Goal: Task Accomplishment & Management: Manage account settings

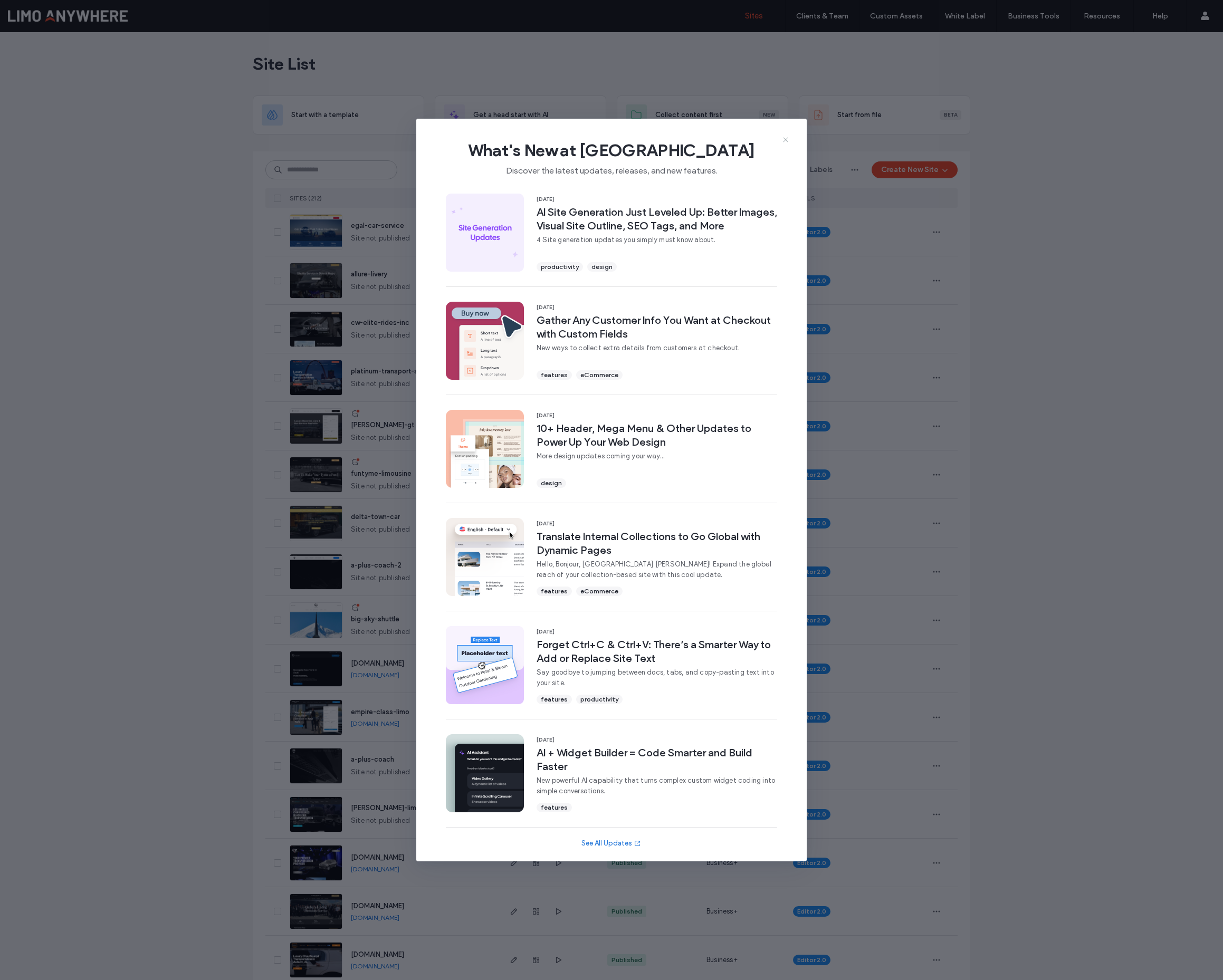
click at [786, 141] on icon at bounding box center [785, 140] width 8 height 8
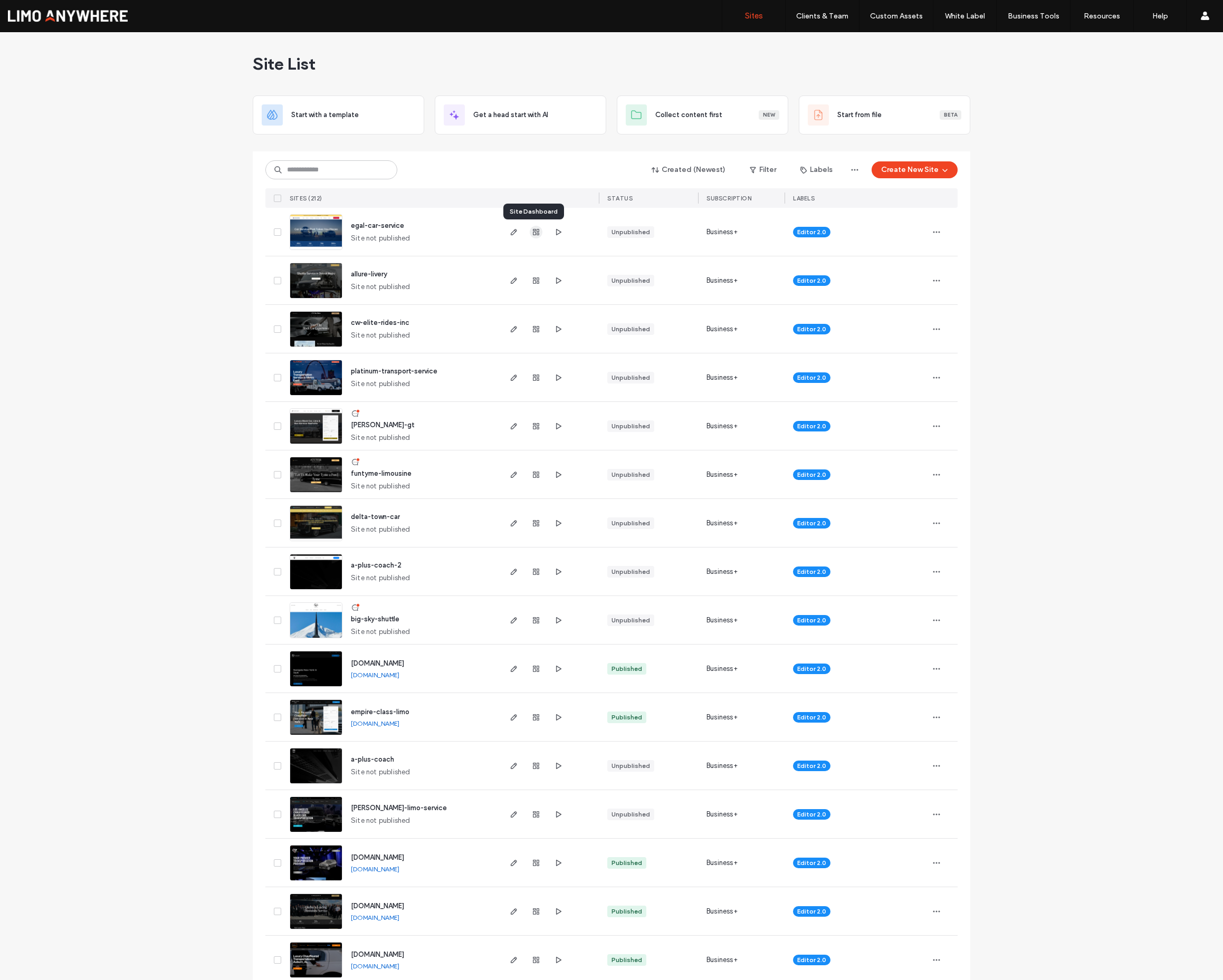
click at [532, 233] on icon "button" at bounding box center [535, 232] width 8 height 8
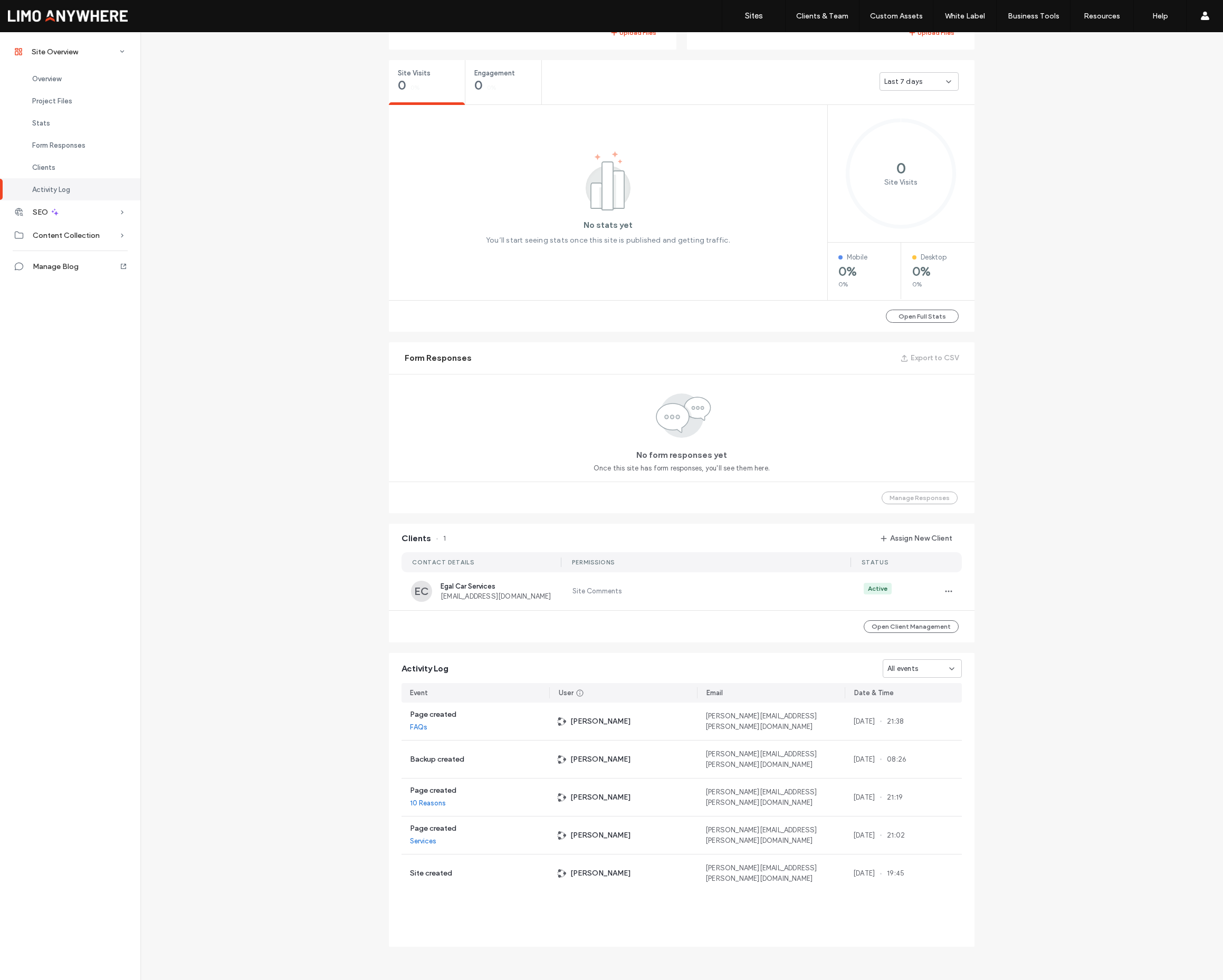
click at [679, 612] on div "Open Client Management" at bounding box center [681, 626] width 586 height 32
click at [727, 579] on div "EC Egal Car Services info@carserviceboston.com Site Comments Active" at bounding box center [682, 591] width 561 height 38
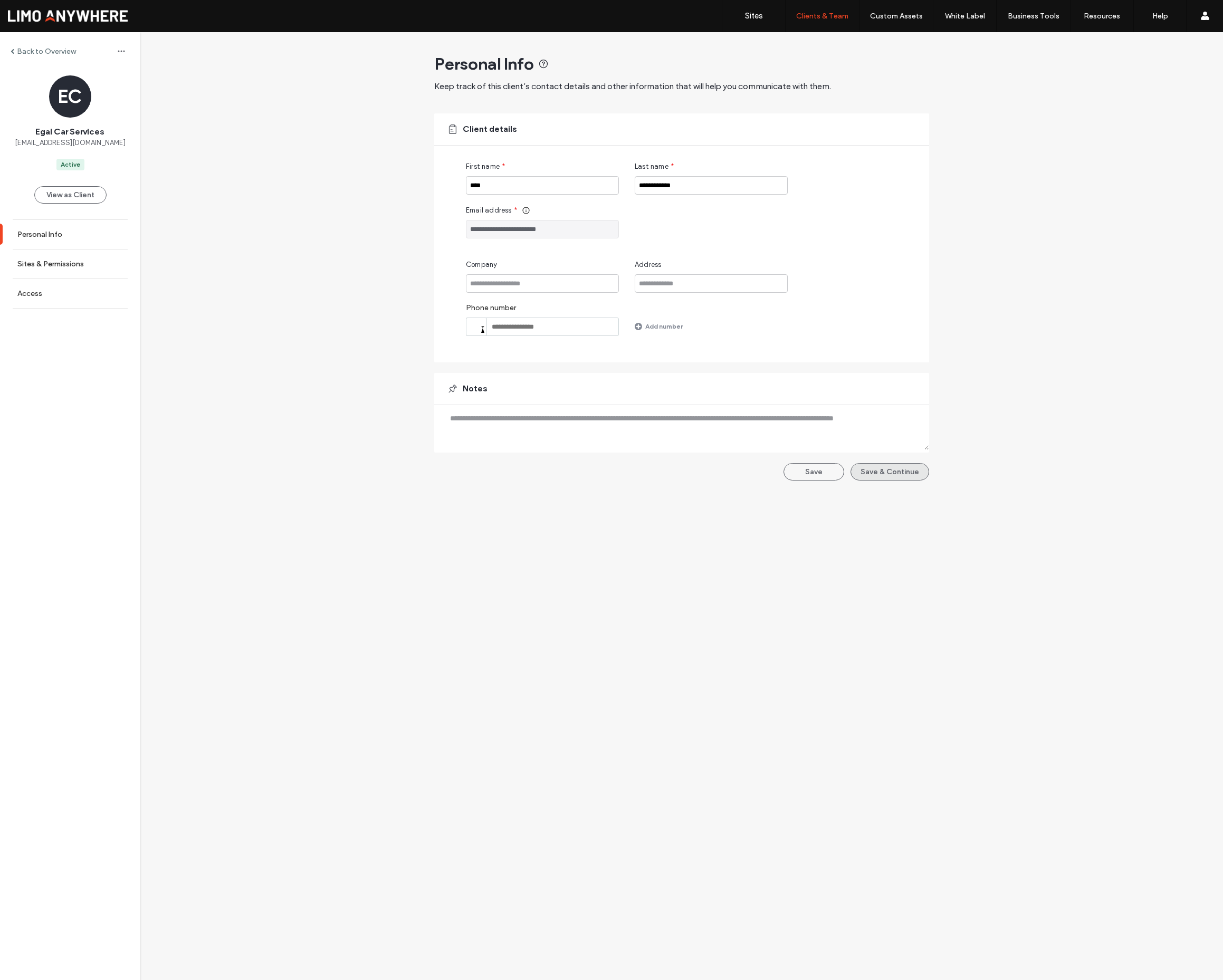
scroll to position [1, 0]
click at [873, 467] on button "Save & Continue" at bounding box center [889, 472] width 78 height 18
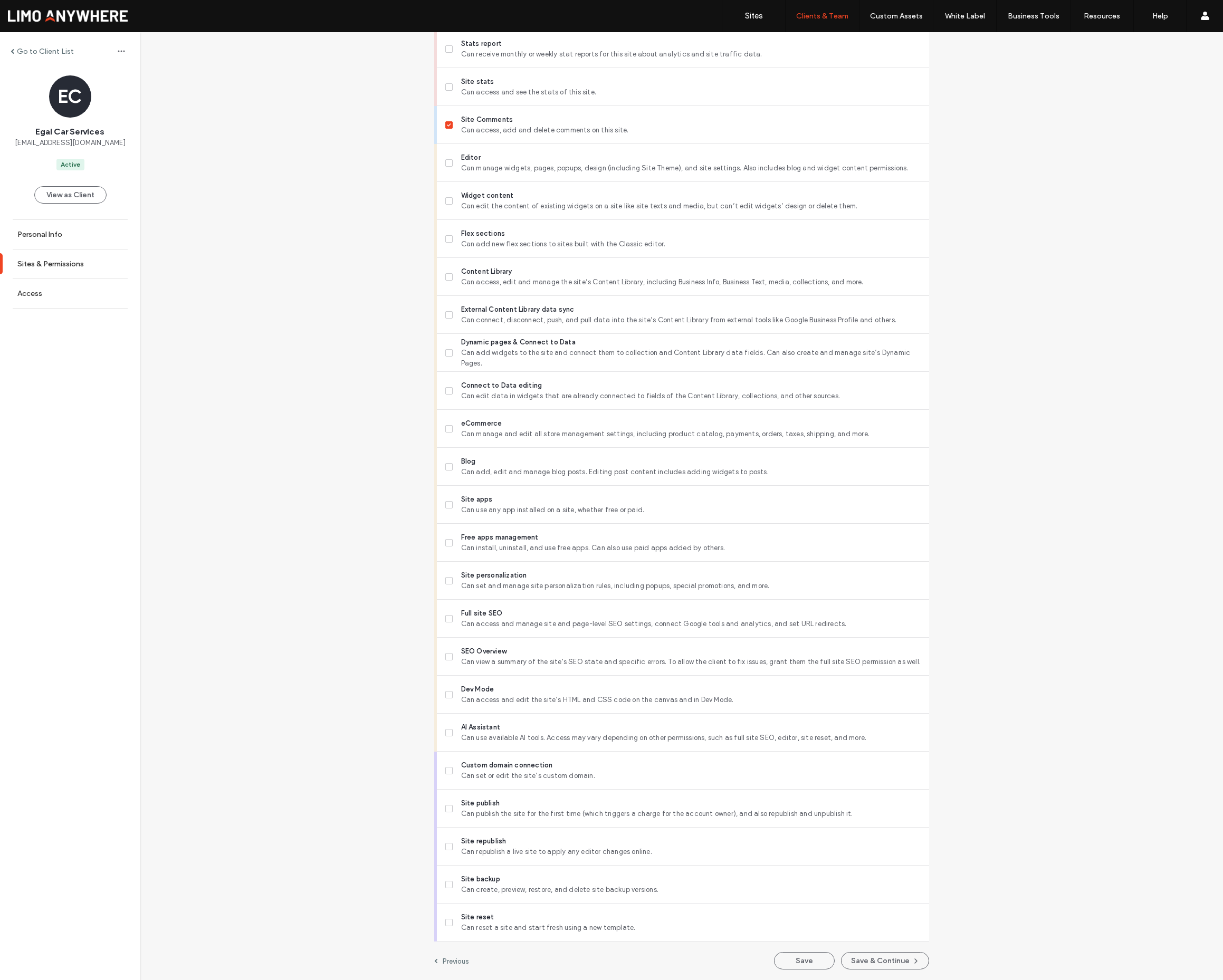
scroll to position [340, 0]
click at [879, 955] on button "Save & Continue" at bounding box center [884, 961] width 88 height 18
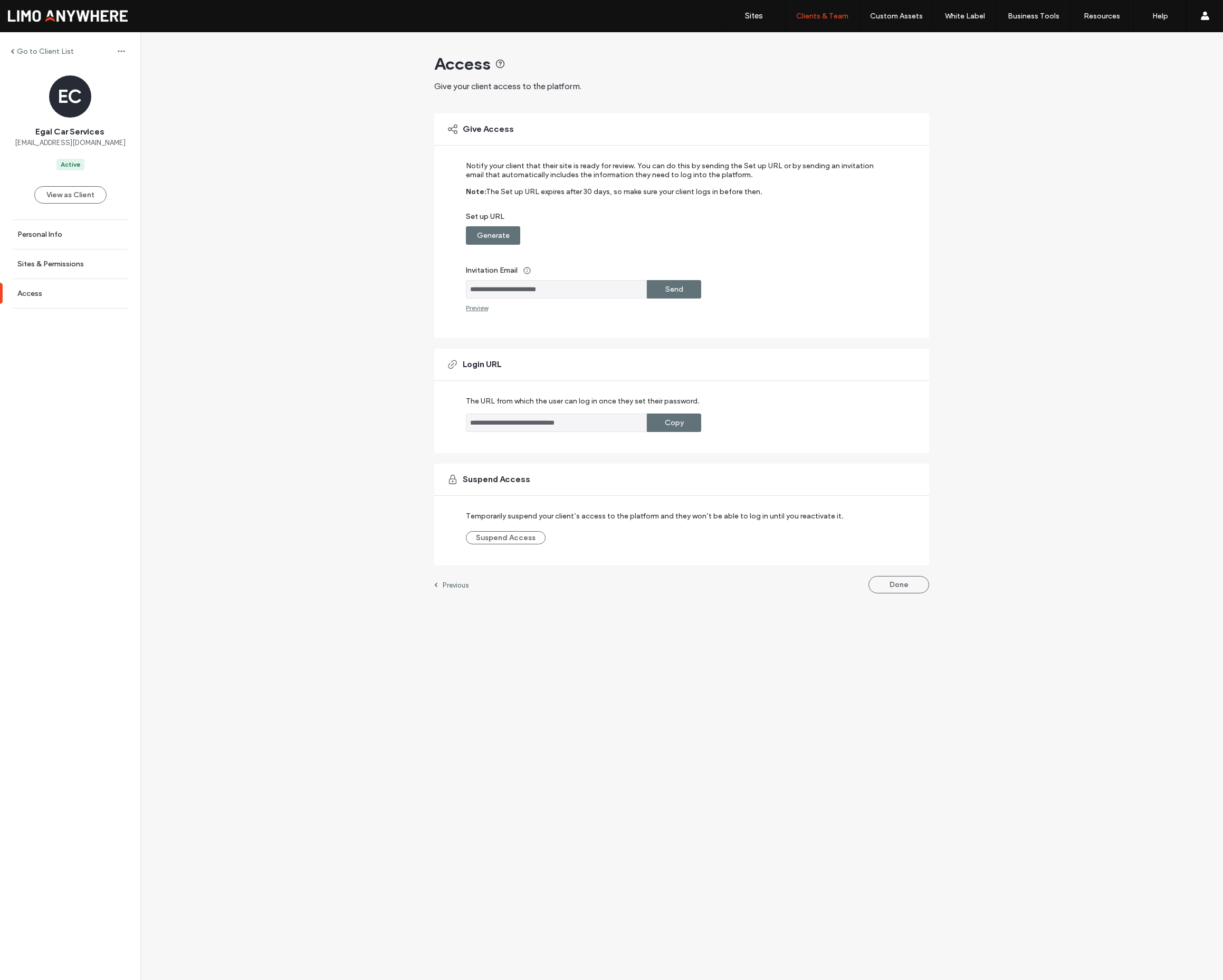
click at [669, 421] on label "Copy" at bounding box center [674, 422] width 19 height 19
